Goal: Transaction & Acquisition: Purchase product/service

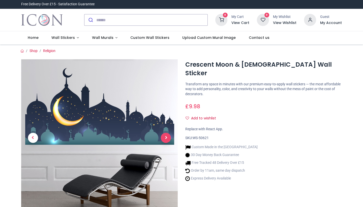
click at [167, 137] on span "Next" at bounding box center [166, 138] width 10 height 10
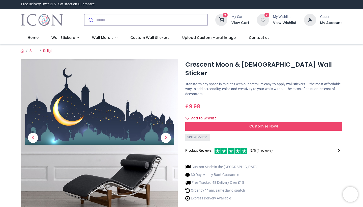
click at [167, 137] on span "Next" at bounding box center [166, 138] width 10 height 10
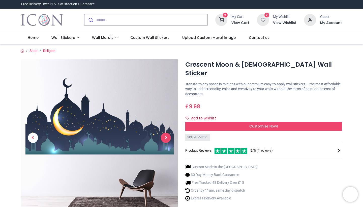
click at [164, 138] on span "Next" at bounding box center [166, 138] width 10 height 10
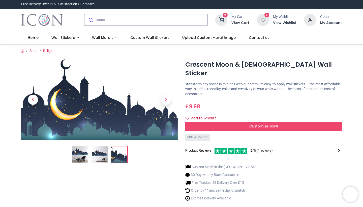
click at [79, 157] on img at bounding box center [80, 154] width 16 height 16
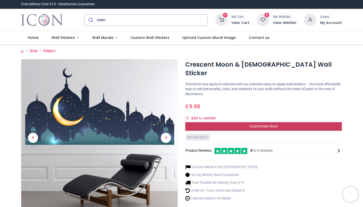
click at [218, 122] on div "Customise Now!" at bounding box center [263, 126] width 157 height 9
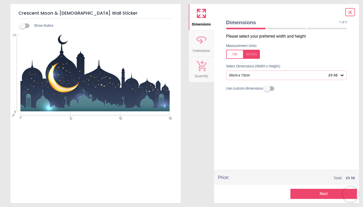
click at [253, 77] on div "30cm x 15cm £9.98" at bounding box center [286, 75] width 121 height 10
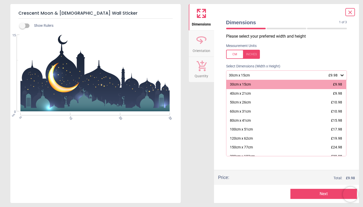
click at [288, 56] on label at bounding box center [286, 54] width 121 height 9
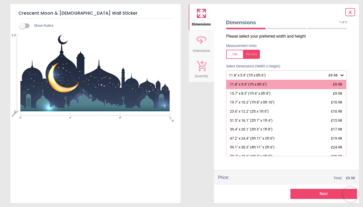
click at [352, 11] on icon at bounding box center [350, 12] width 6 height 6
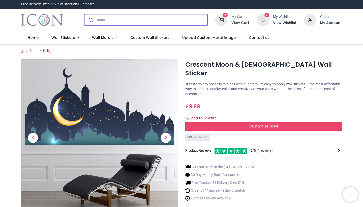
click at [136, 19] on input "search" at bounding box center [151, 19] width 111 height 11
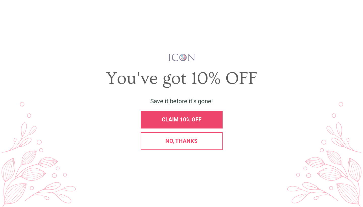
type input "*******"
click at [90, 20] on button "submit" at bounding box center [90, 19] width 12 height 11
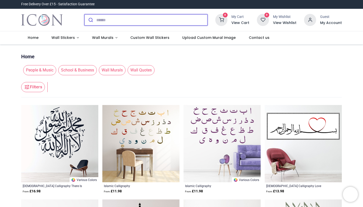
click at [168, 23] on input "search" at bounding box center [151, 19] width 111 height 11
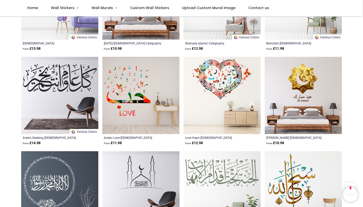
scroll to position [226, 0]
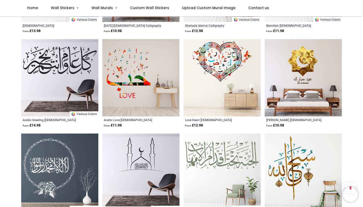
click at [137, 102] on img at bounding box center [140, 77] width 77 height 77
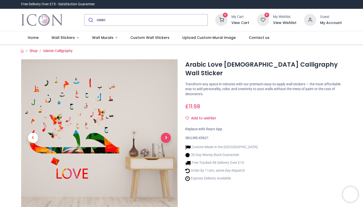
click at [169, 138] on span "Next" at bounding box center [166, 138] width 10 height 10
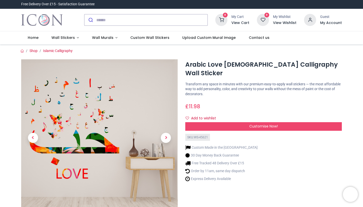
click at [169, 138] on span "Next" at bounding box center [166, 138] width 10 height 10
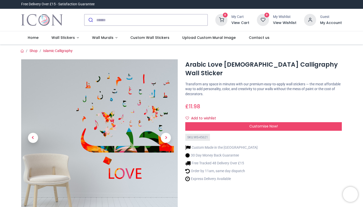
click at [169, 138] on span "Next" at bounding box center [166, 138] width 10 height 10
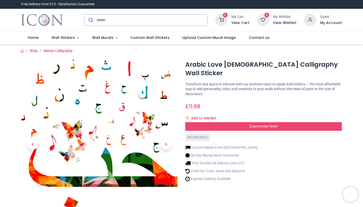
click at [169, 138] on link at bounding box center [165, 145] width 23 height 120
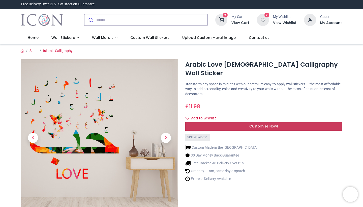
click at [234, 122] on div "Customise Now!" at bounding box center [263, 126] width 157 height 9
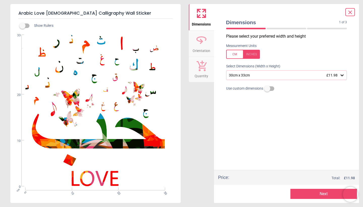
click at [260, 80] on div "30cm x 33cm £11.98" at bounding box center [286, 75] width 121 height 10
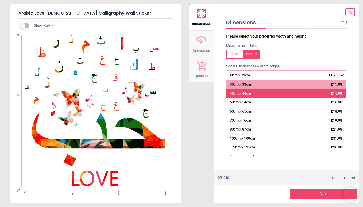
click at [299, 93] on div "40cm x 44cm £15.98" at bounding box center [286, 93] width 120 height 9
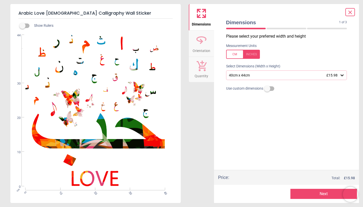
click at [307, 193] on button "Next" at bounding box center [324, 194] width 67 height 10
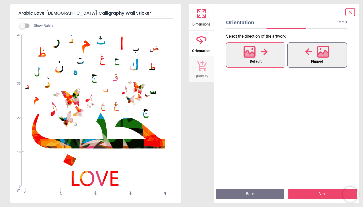
click at [313, 62] on span "Flipped" at bounding box center [317, 61] width 12 height 7
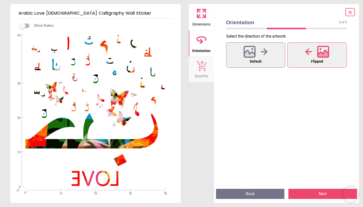
click at [316, 194] on button "Next" at bounding box center [323, 194] width 69 height 10
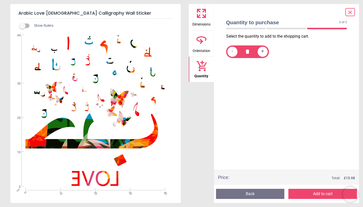
click at [349, 12] on icon at bounding box center [350, 12] width 6 height 6
